Goal: Information Seeking & Learning: Learn about a topic

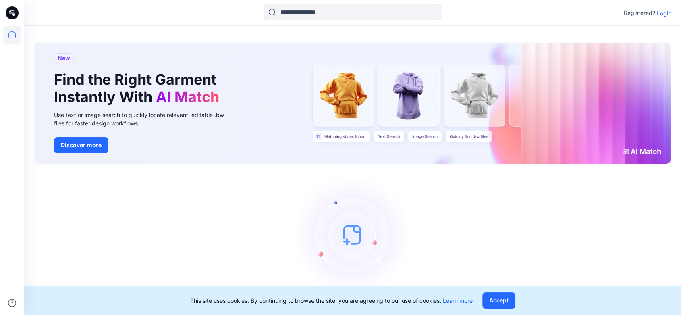
click at [660, 12] on p "Login" at bounding box center [664, 13] width 14 height 8
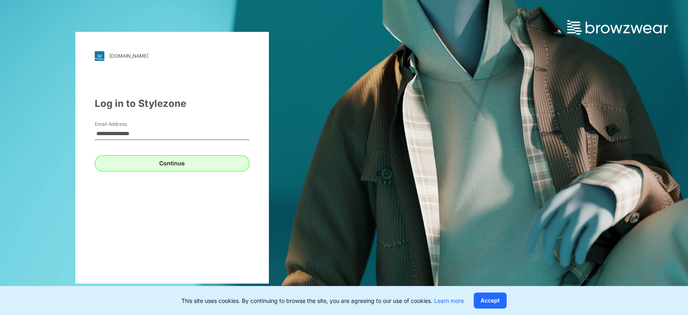
type input "**********"
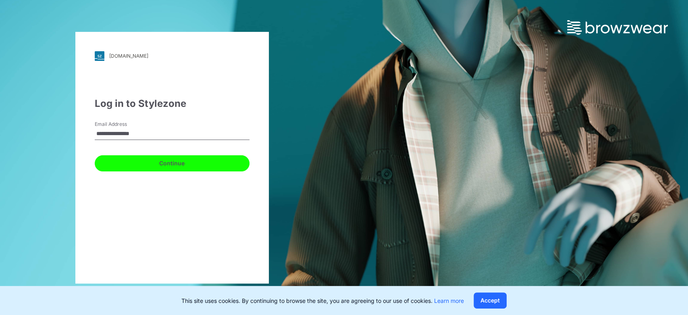
click at [182, 164] on button "Continue" at bounding box center [172, 163] width 155 height 16
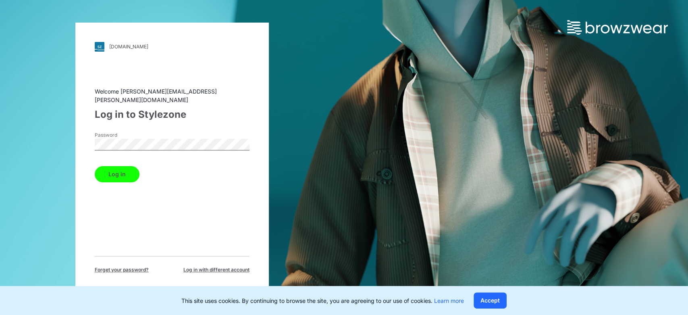
click at [95, 166] on button "Log in" at bounding box center [117, 174] width 45 height 16
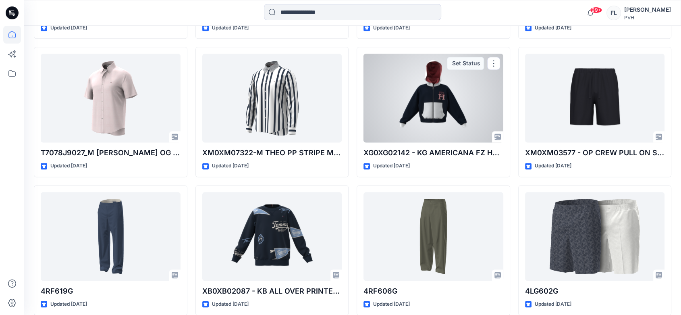
scroll to position [10298, 0]
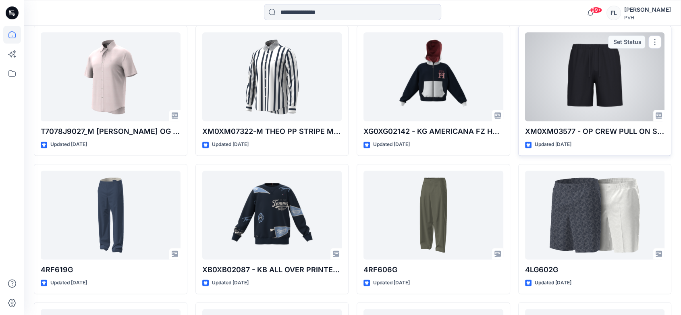
click at [586, 77] on div at bounding box center [595, 76] width 140 height 89
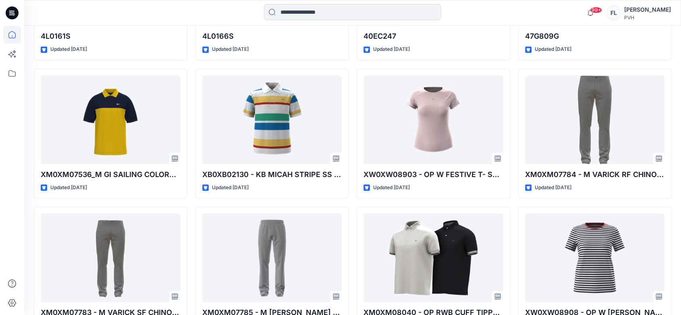
scroll to position [12645, 0]
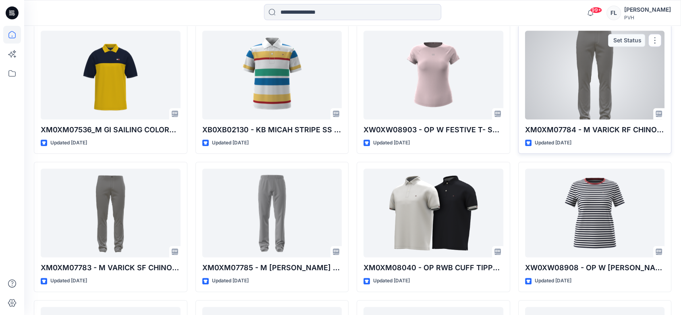
click at [602, 70] on div at bounding box center [595, 75] width 140 height 89
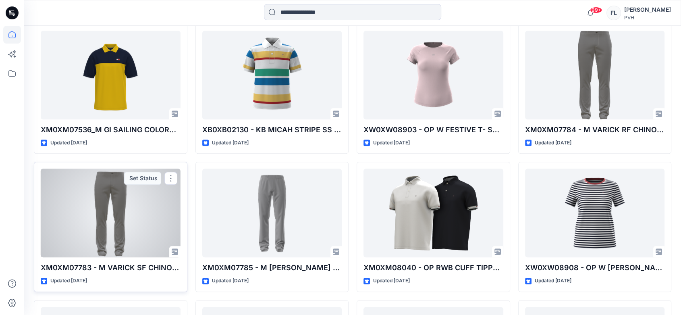
click at [119, 202] on div at bounding box center [111, 212] width 140 height 89
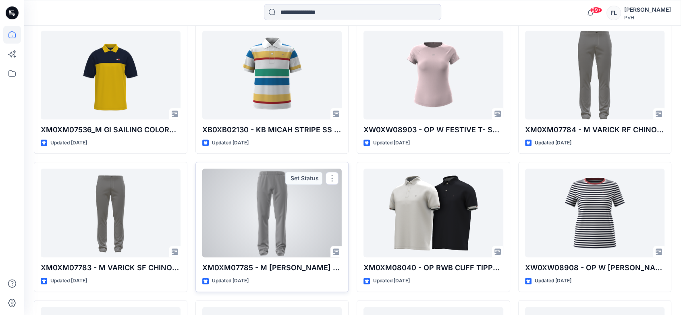
click at [280, 216] on div at bounding box center [272, 212] width 140 height 89
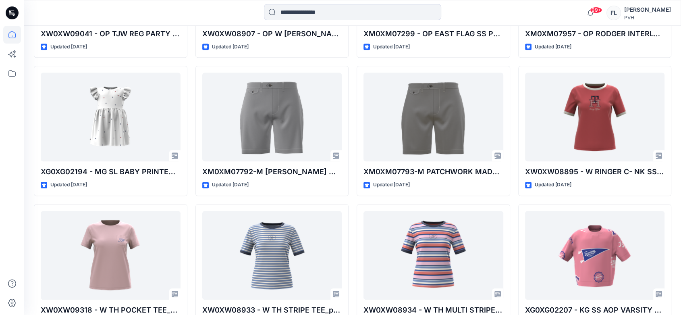
scroll to position [13059, 0]
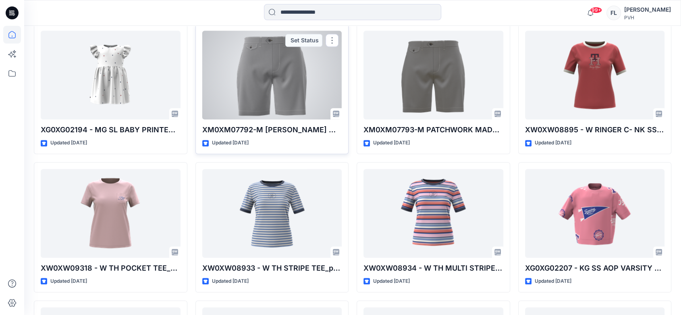
click at [224, 57] on div at bounding box center [272, 75] width 140 height 89
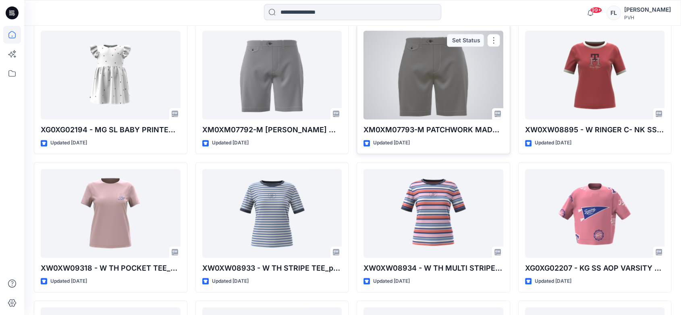
click at [456, 78] on div at bounding box center [433, 75] width 140 height 89
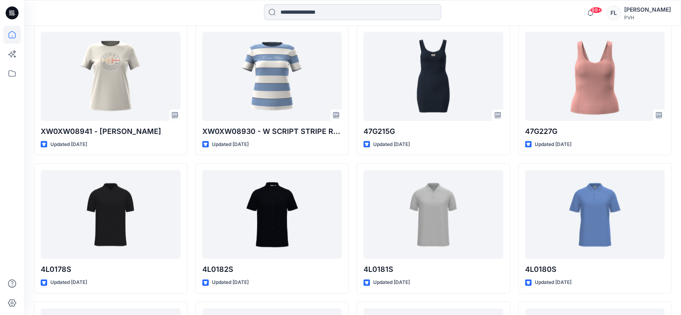
scroll to position [13886, 0]
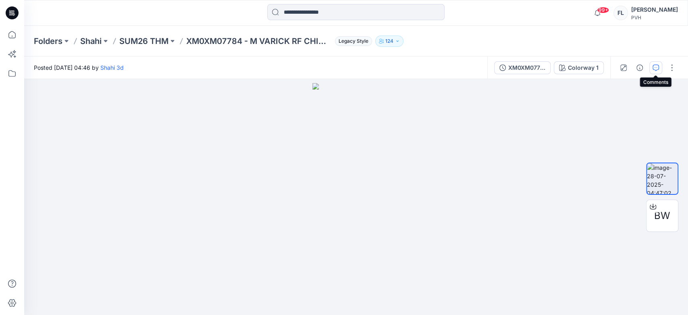
click at [655, 66] on icon "button" at bounding box center [655, 67] width 6 height 6
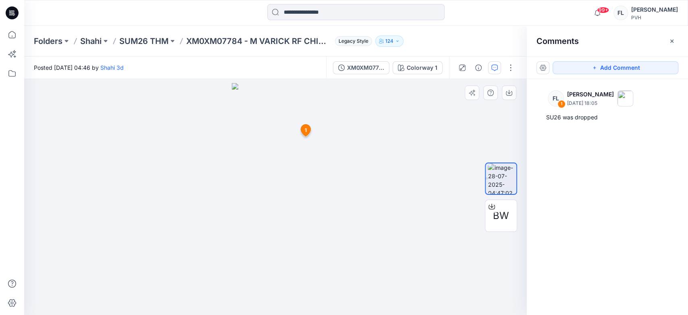
click at [305, 129] on span "1" at bounding box center [305, 129] width 2 height 7
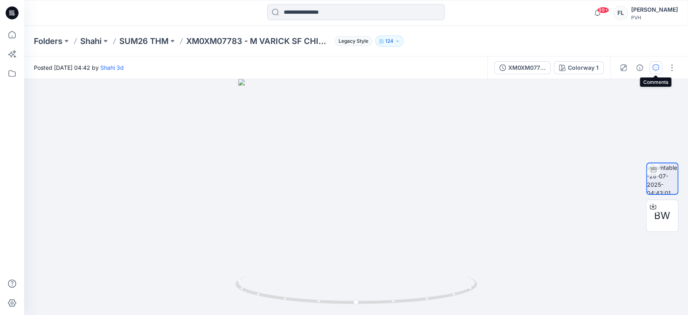
click at [654, 68] on icon "button" at bounding box center [655, 67] width 6 height 6
click at [659, 68] on button "button" at bounding box center [655, 67] width 13 height 13
